Goal: Navigation & Orientation: Find specific page/section

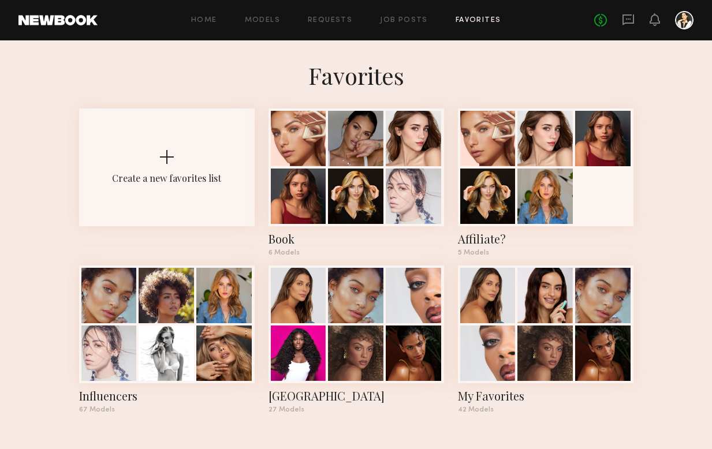
click at [469, 21] on link "Favorites" at bounding box center [479, 21] width 46 height 8
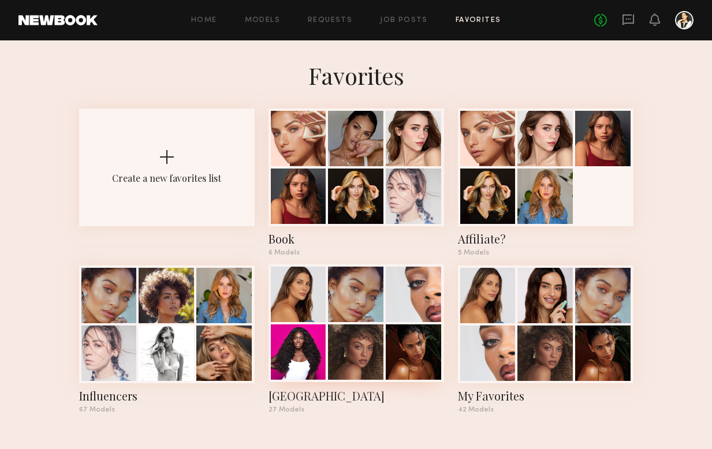
click at [336, 332] on div at bounding box center [355, 351] width 55 height 55
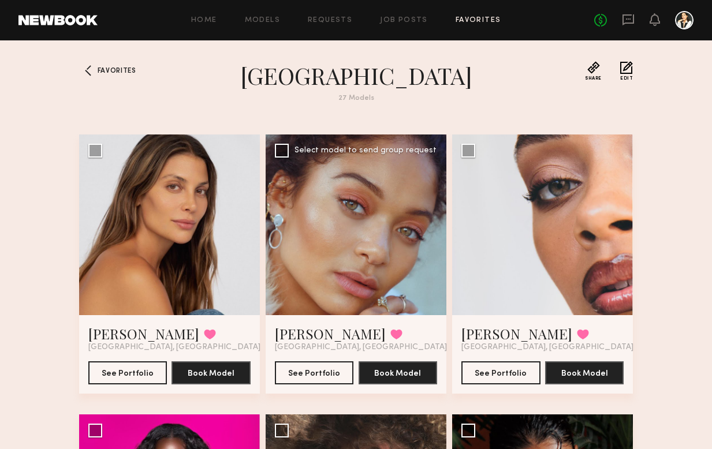
click at [346, 249] on div at bounding box center [356, 225] width 181 height 181
click at [326, 368] on button "See Portfolio" at bounding box center [314, 372] width 79 height 23
click at [470, 17] on link "Favorites" at bounding box center [479, 21] width 46 height 8
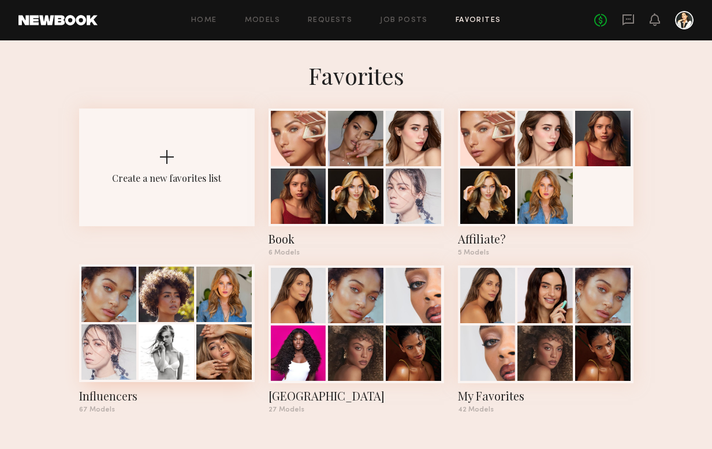
click at [176, 336] on div at bounding box center [166, 351] width 55 height 55
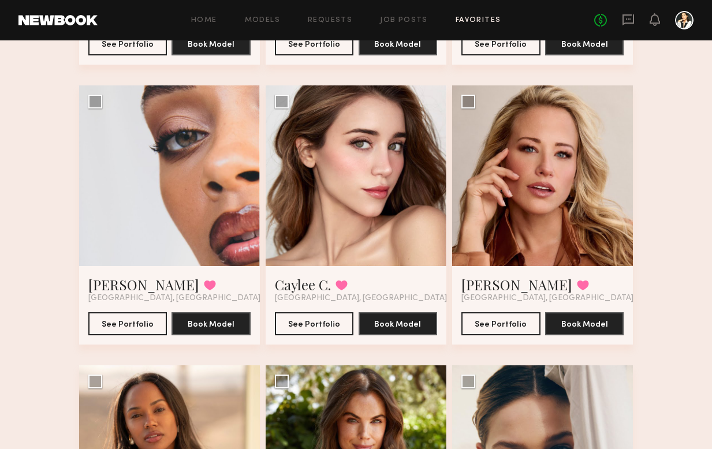
scroll to position [1732, 0]
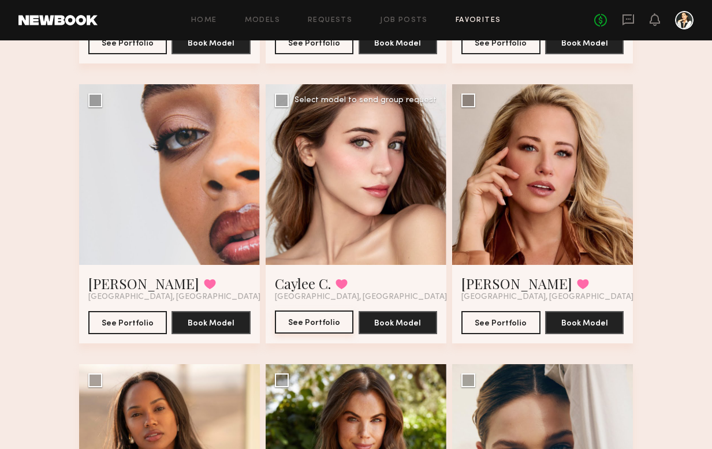
click at [322, 319] on button "See Portfolio" at bounding box center [314, 322] width 79 height 23
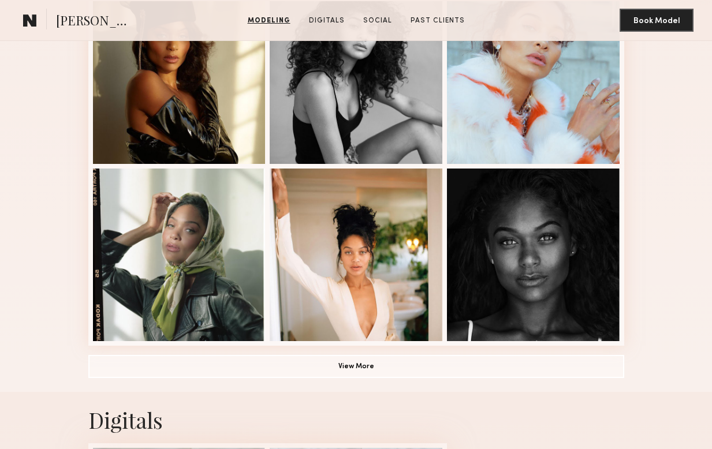
scroll to position [684, 0]
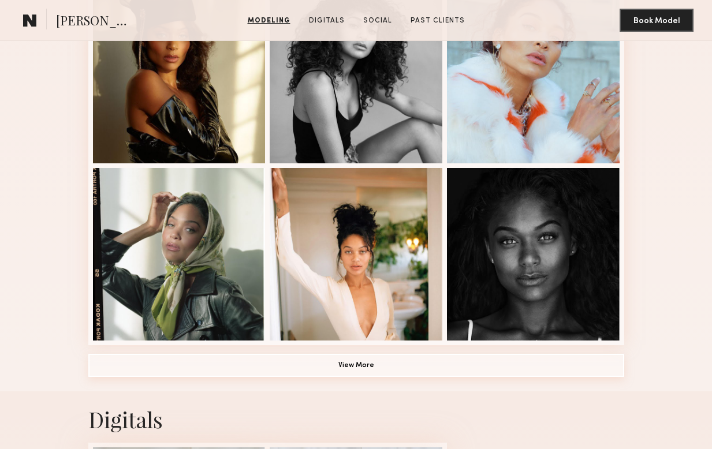
click at [385, 360] on button "View More" at bounding box center [356, 365] width 536 height 23
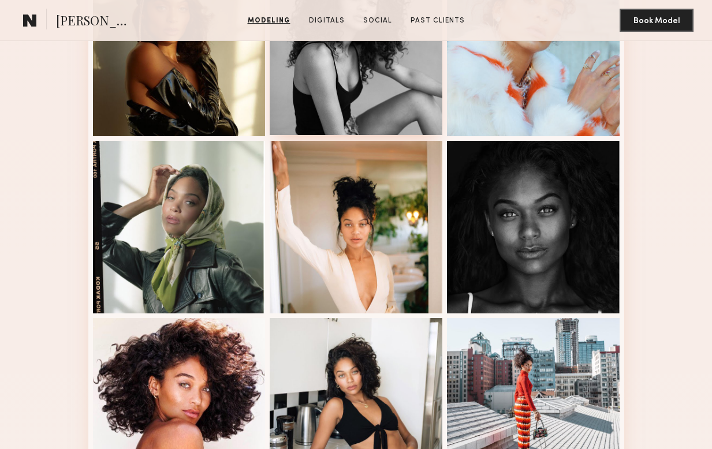
scroll to position [719, 0]
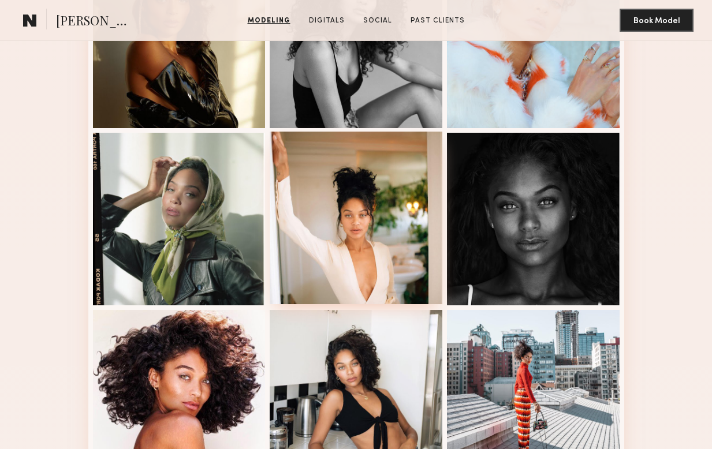
click at [369, 192] on div at bounding box center [356, 218] width 173 height 173
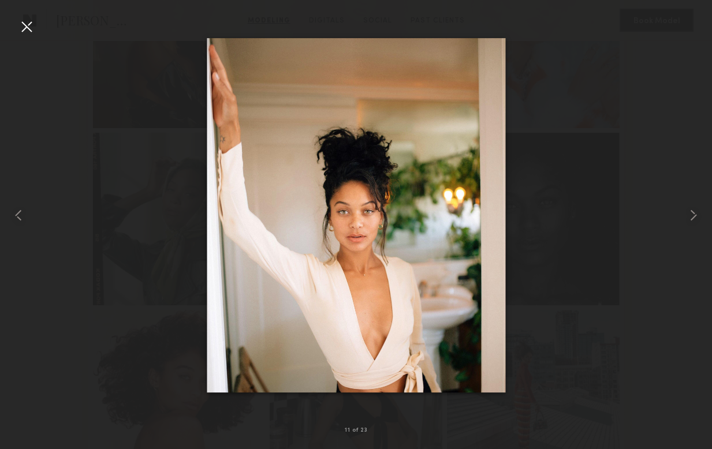
click at [27, 28] on div at bounding box center [26, 26] width 18 height 18
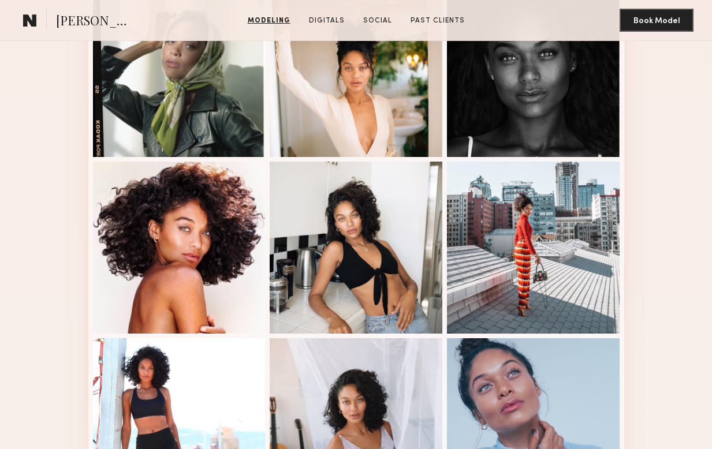
scroll to position [801, 0]
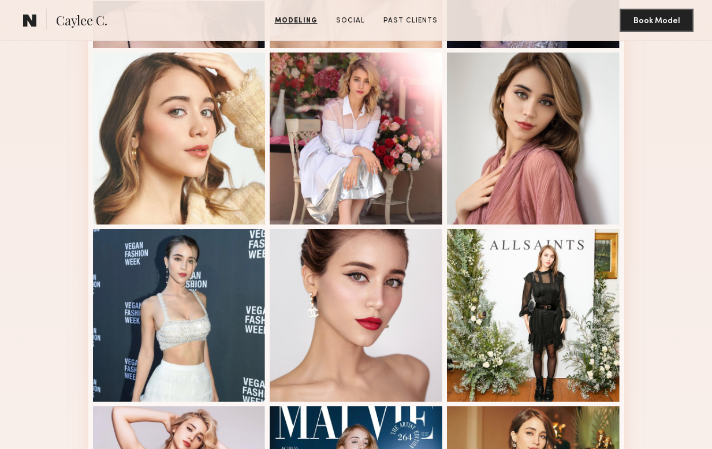
scroll to position [446, 0]
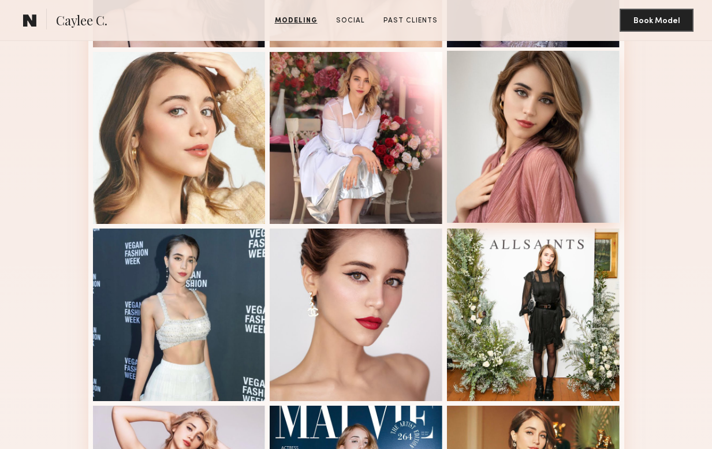
click at [565, 171] on div at bounding box center [533, 137] width 173 height 173
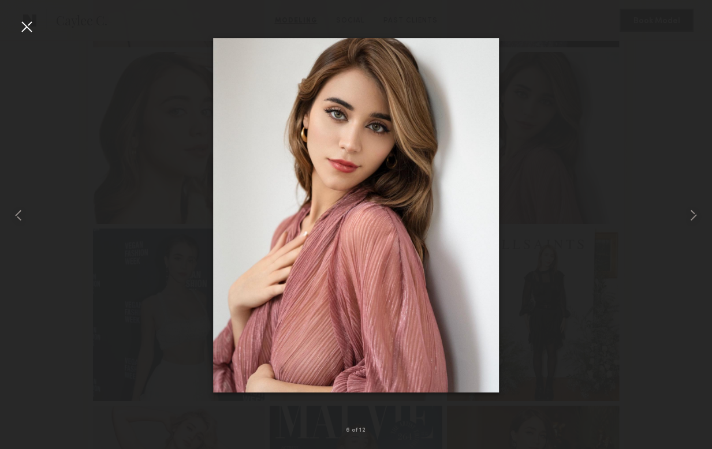
click at [32, 26] on div at bounding box center [26, 26] width 18 height 18
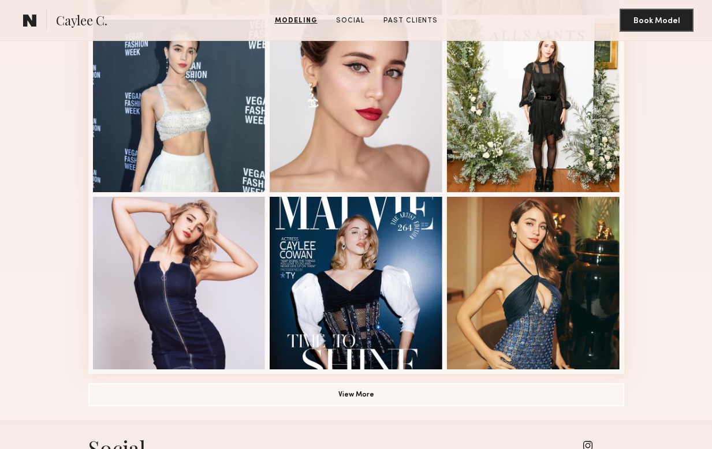
scroll to position [656, 0]
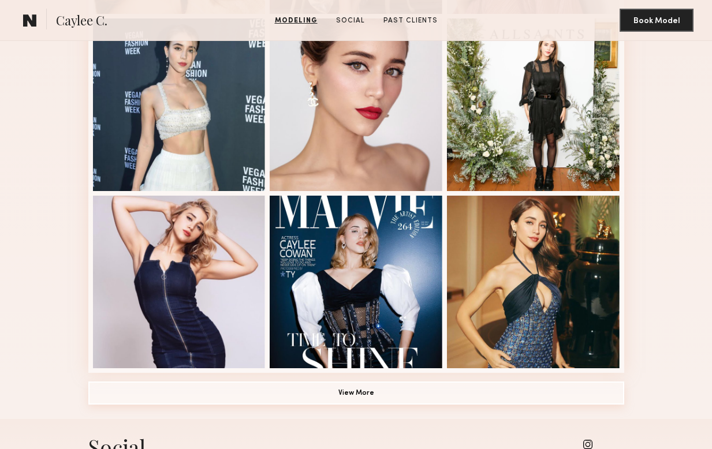
click at [318, 397] on button "View More" at bounding box center [356, 393] width 536 height 23
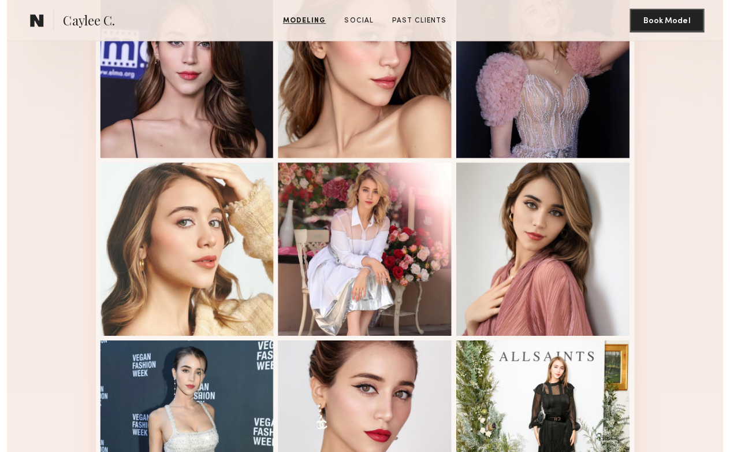
scroll to position [337, 0]
